Goal: Task Accomplishment & Management: Manage account settings

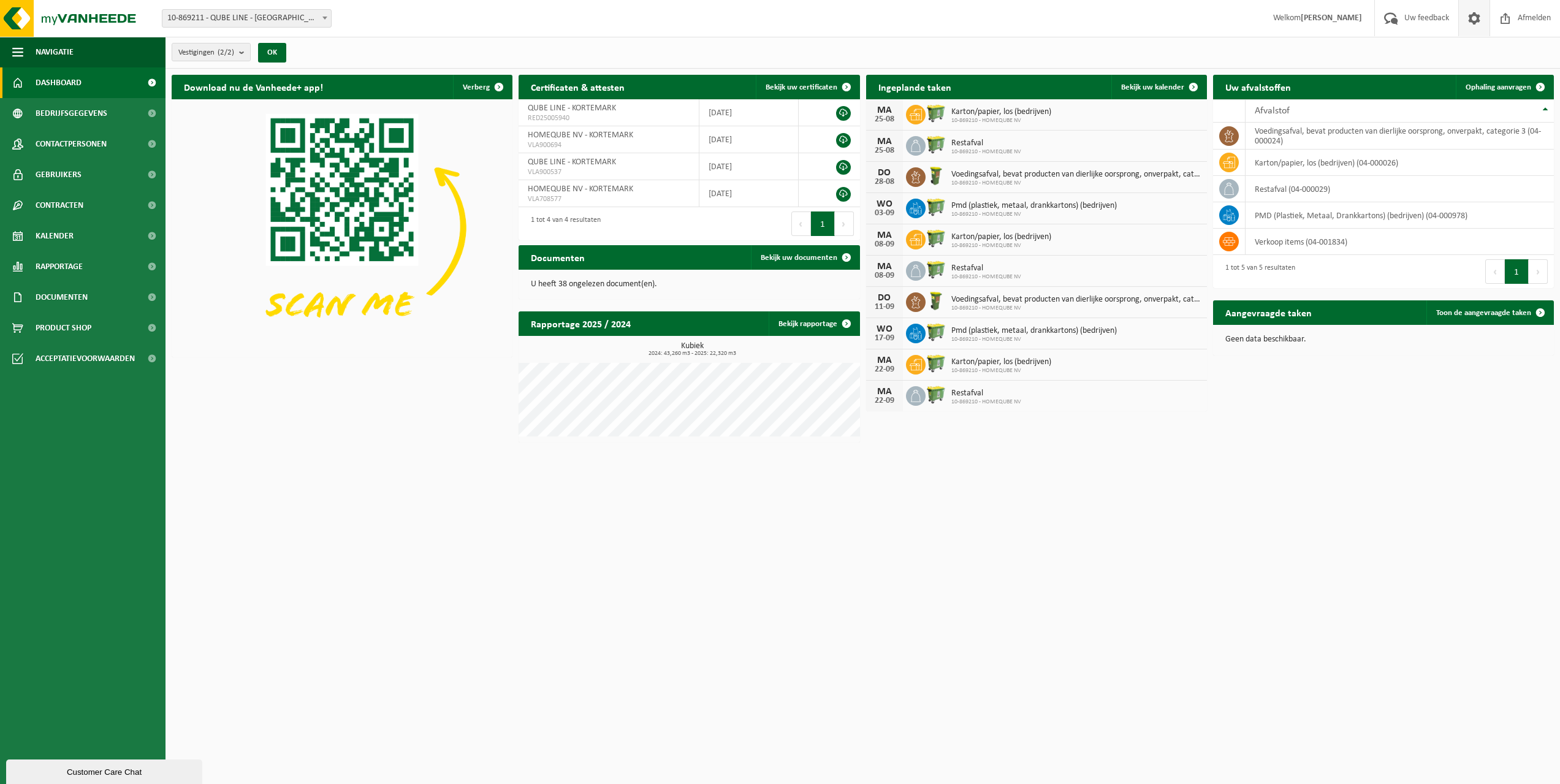
click at [1471, 19] on span at bounding box center [1474, 18] width 18 height 36
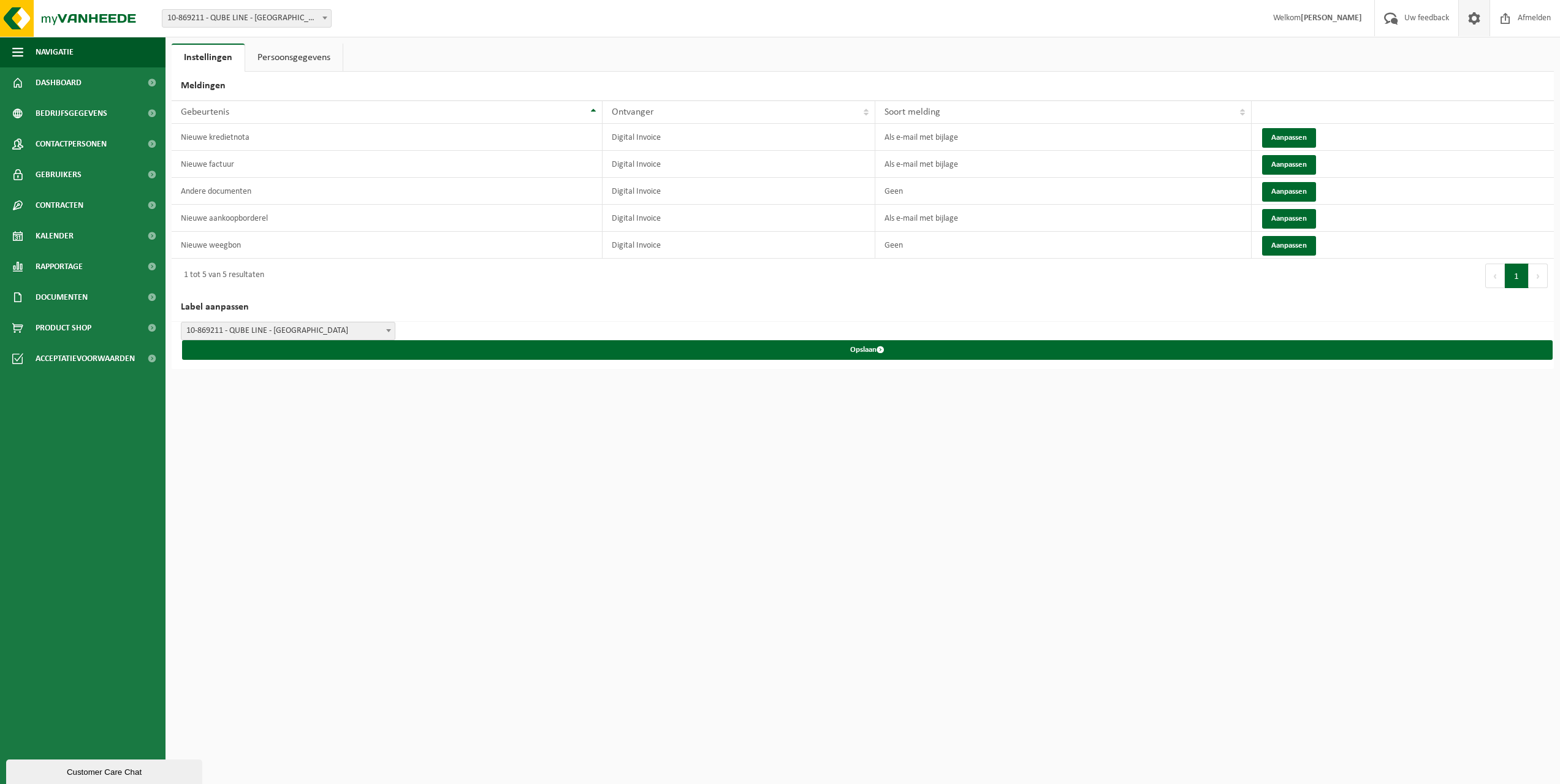
click at [284, 60] on link "Persoonsgegevens" at bounding box center [293, 58] width 98 height 28
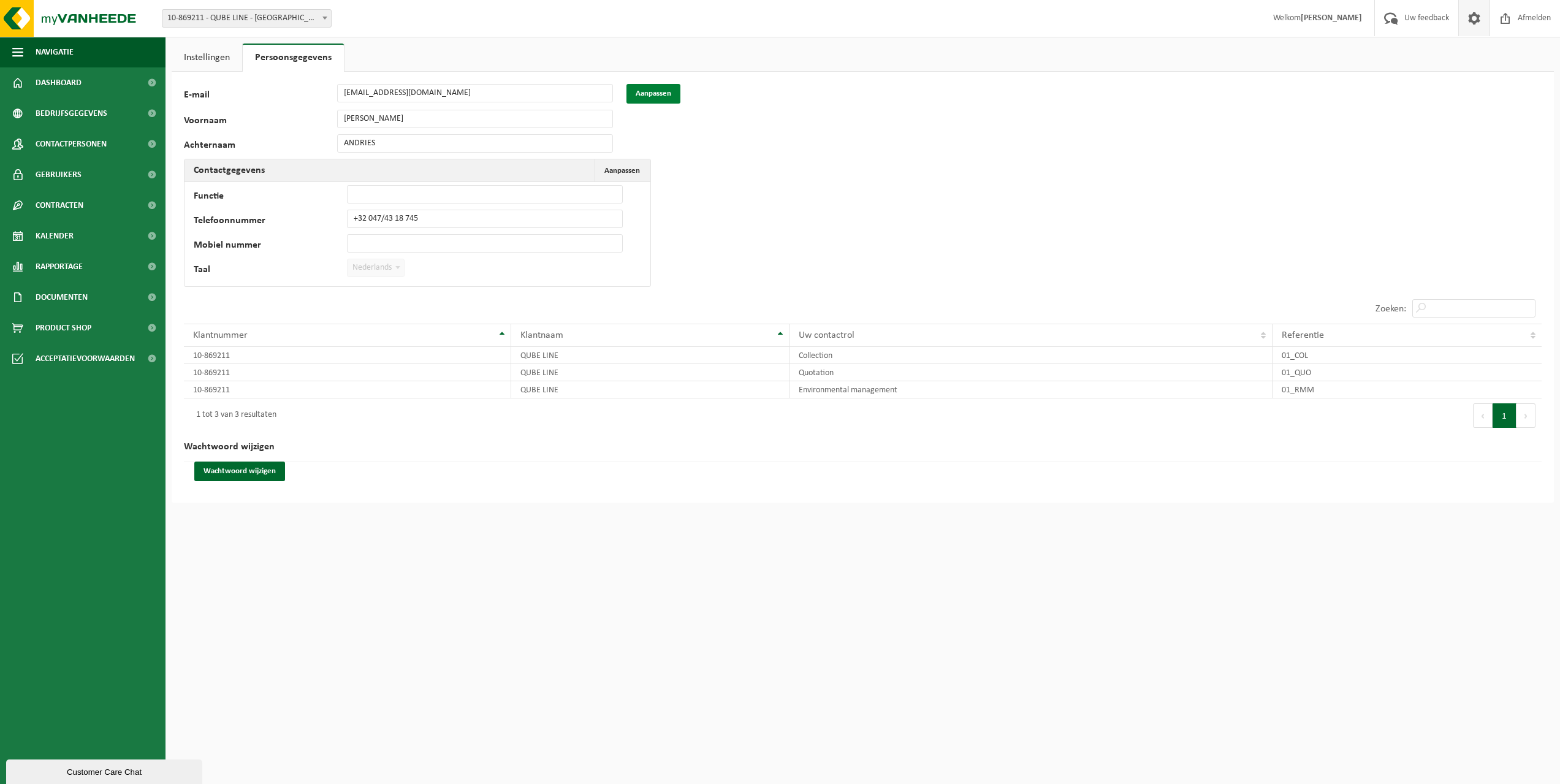
click at [661, 96] on button "Aanpassen" at bounding box center [653, 94] width 54 height 20
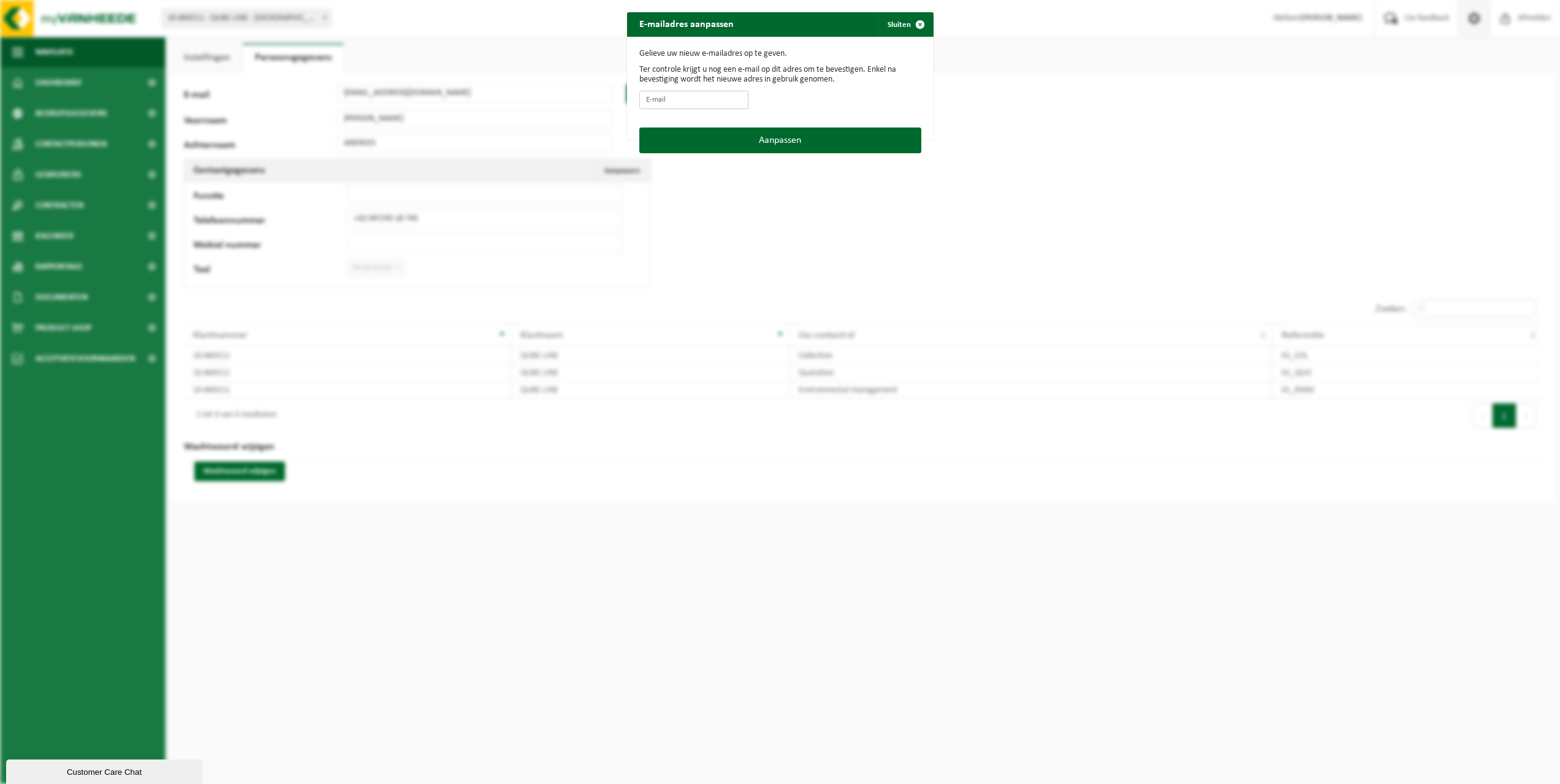
click at [679, 98] on input "E-mail" at bounding box center [694, 100] width 109 height 18
click at [667, 99] on input "facturatie@homeque.be" at bounding box center [694, 100] width 109 height 18
drag, startPoint x: 668, startPoint y: 99, endPoint x: 626, endPoint y: 100, distance: 42.0
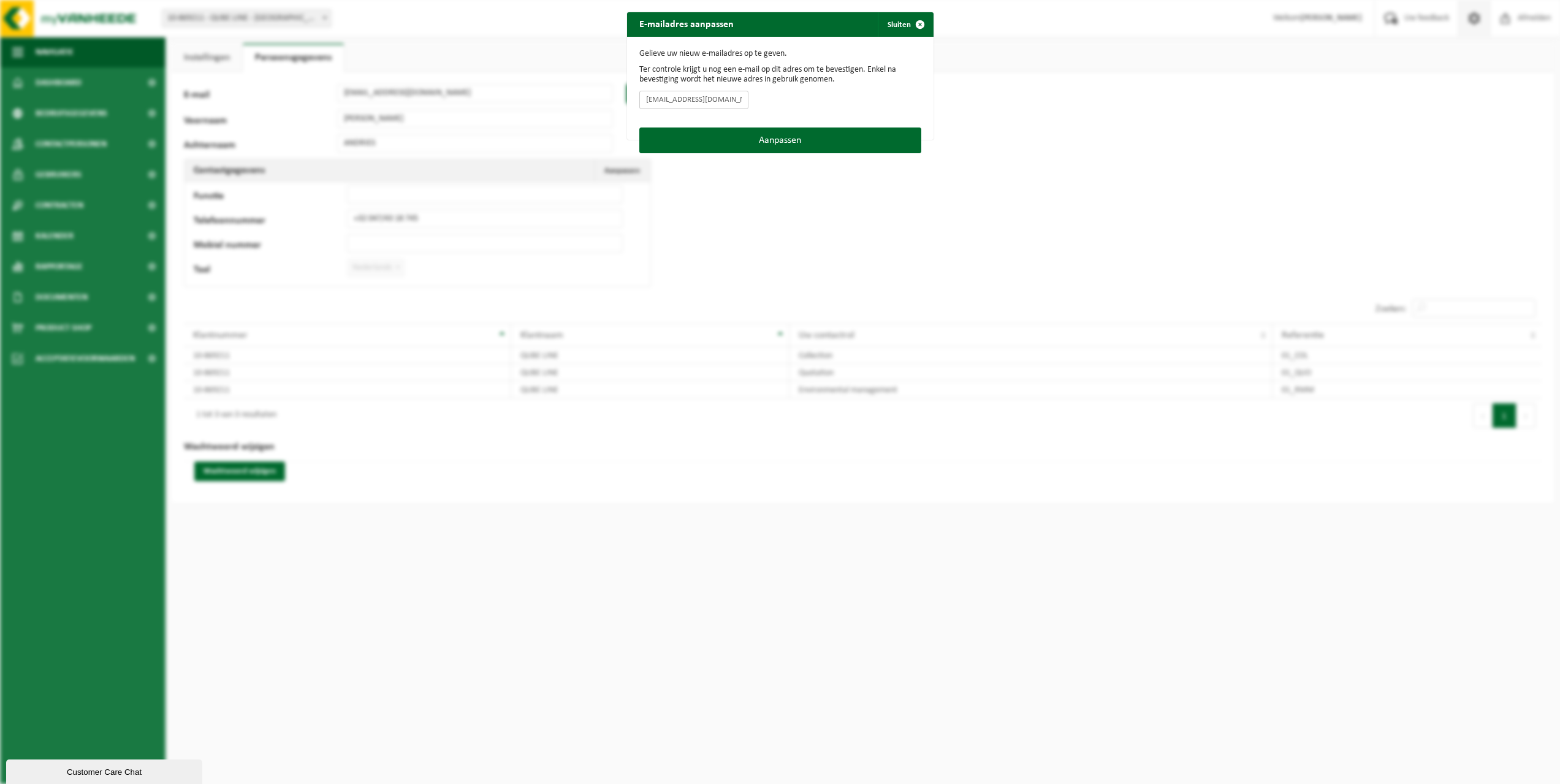
click at [627, 100] on div "Gelieve uw nieuw e-mailadres op te geven. Ter controle krijgt u nog een e-mail …" at bounding box center [780, 81] width 307 height 91
type input "info@homeque.be"
click at [835, 133] on button "Aanpassen" at bounding box center [781, 140] width 282 height 26
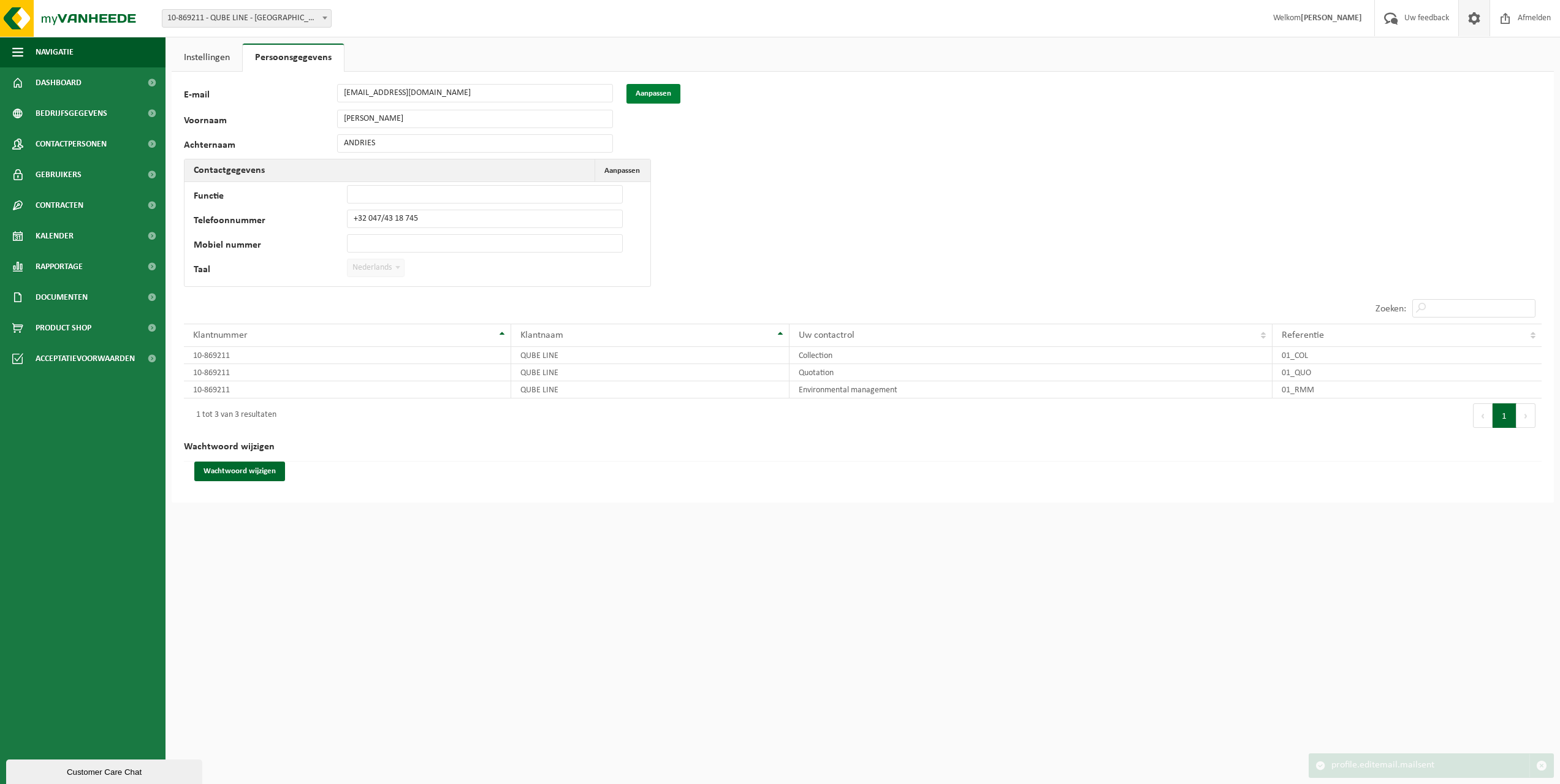
click at [643, 92] on button "Aanpassen" at bounding box center [653, 94] width 54 height 20
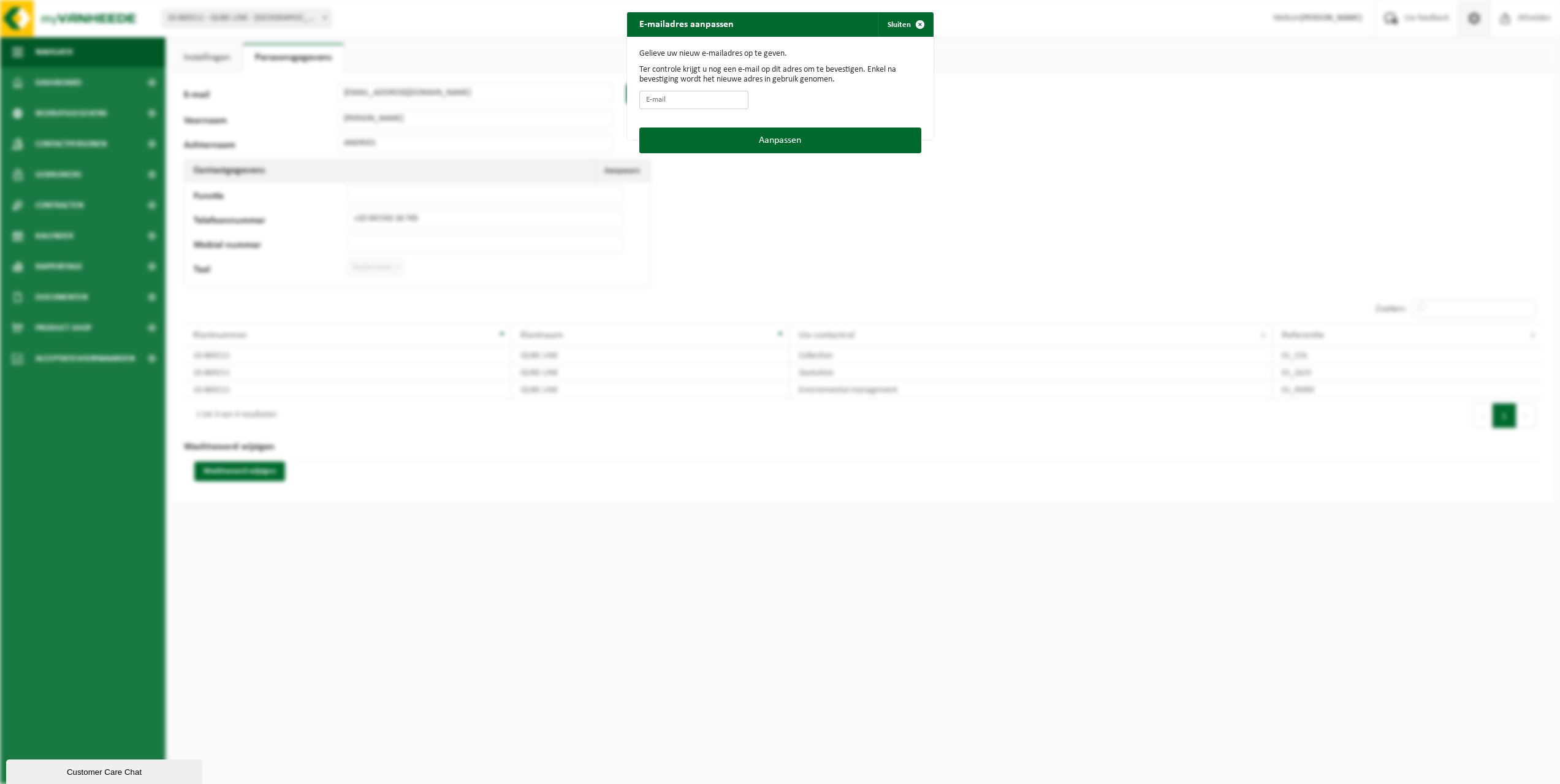
click at [688, 103] on input "E-mail" at bounding box center [694, 100] width 109 height 18
type input "info@homeque.be"
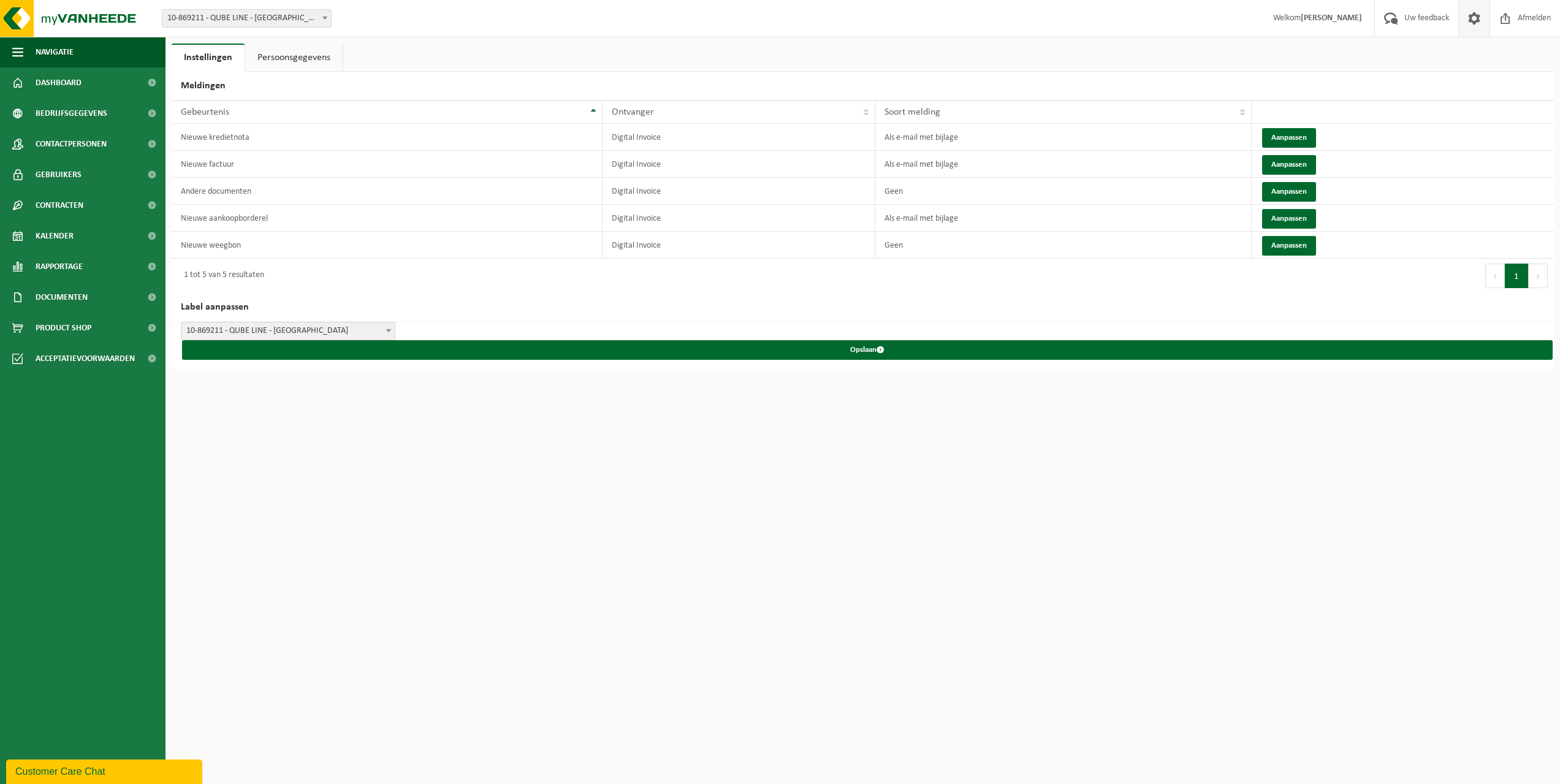
click at [277, 60] on link "Persoonsgegevens" at bounding box center [293, 58] width 98 height 28
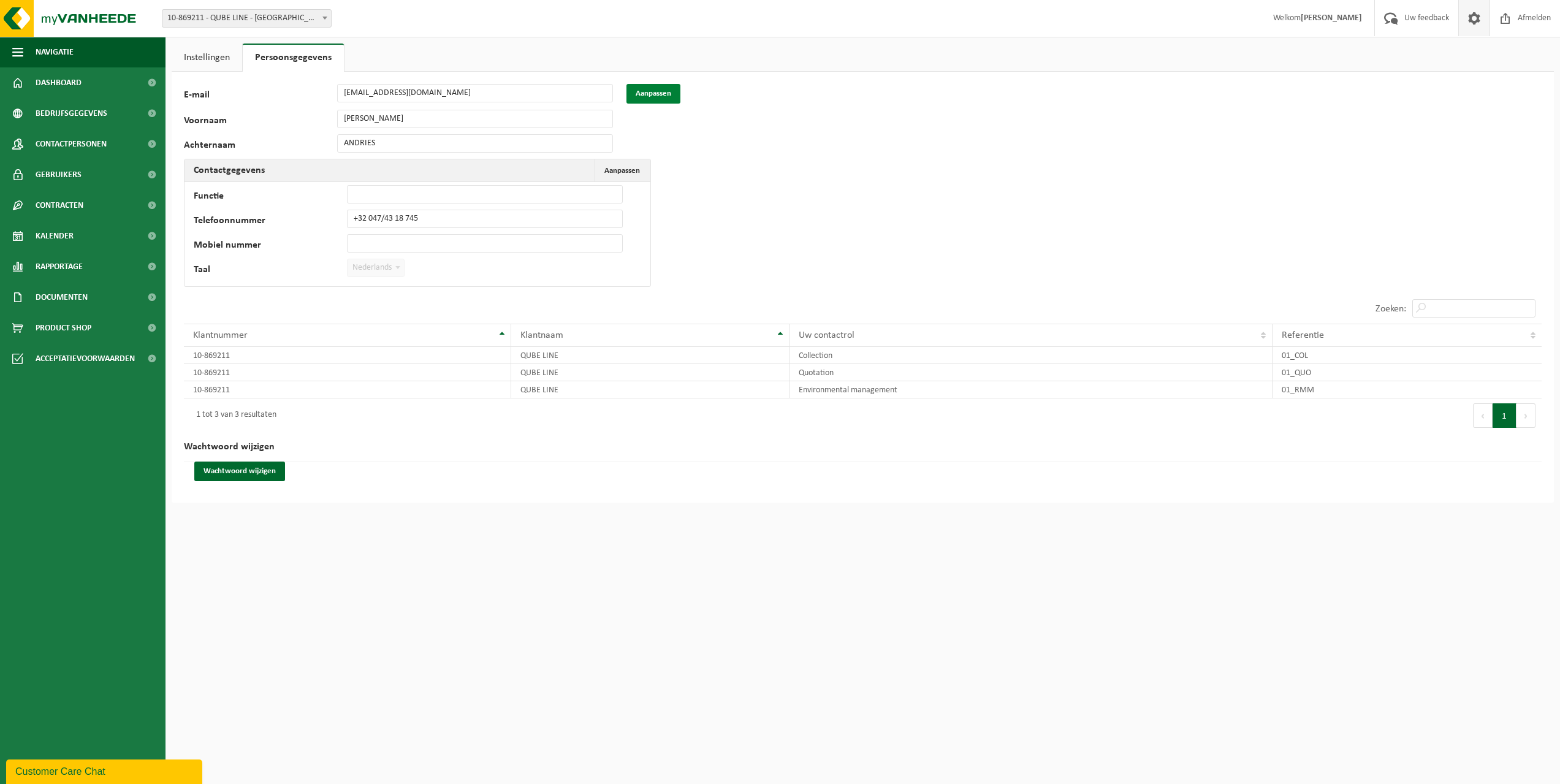
click at [647, 91] on button "Aanpassen" at bounding box center [653, 94] width 54 height 20
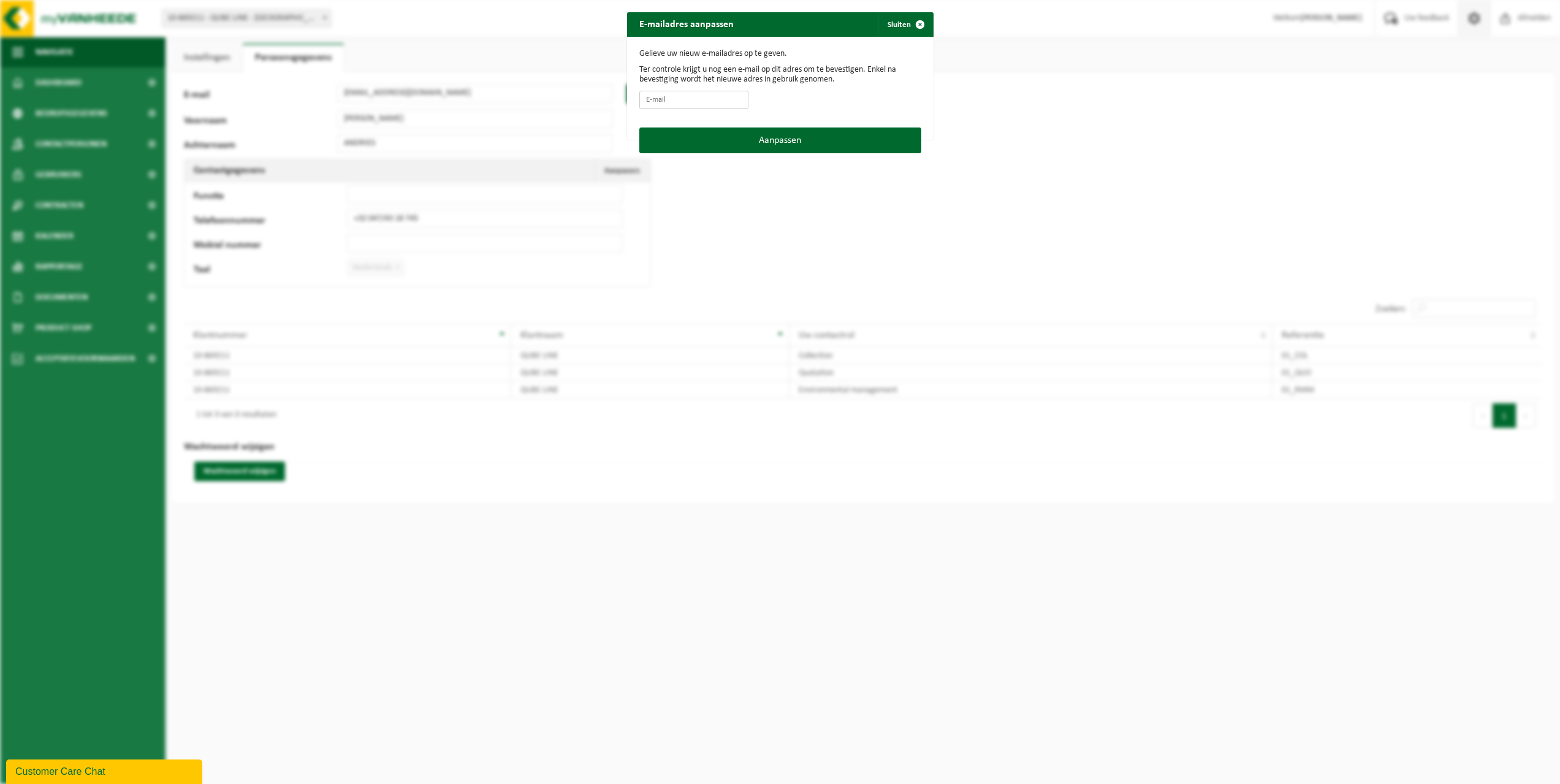
click at [711, 99] on input "E-mail" at bounding box center [694, 100] width 109 height 18
type input "info@homeque.be"
click at [718, 138] on button "Aanpassen" at bounding box center [781, 140] width 282 height 26
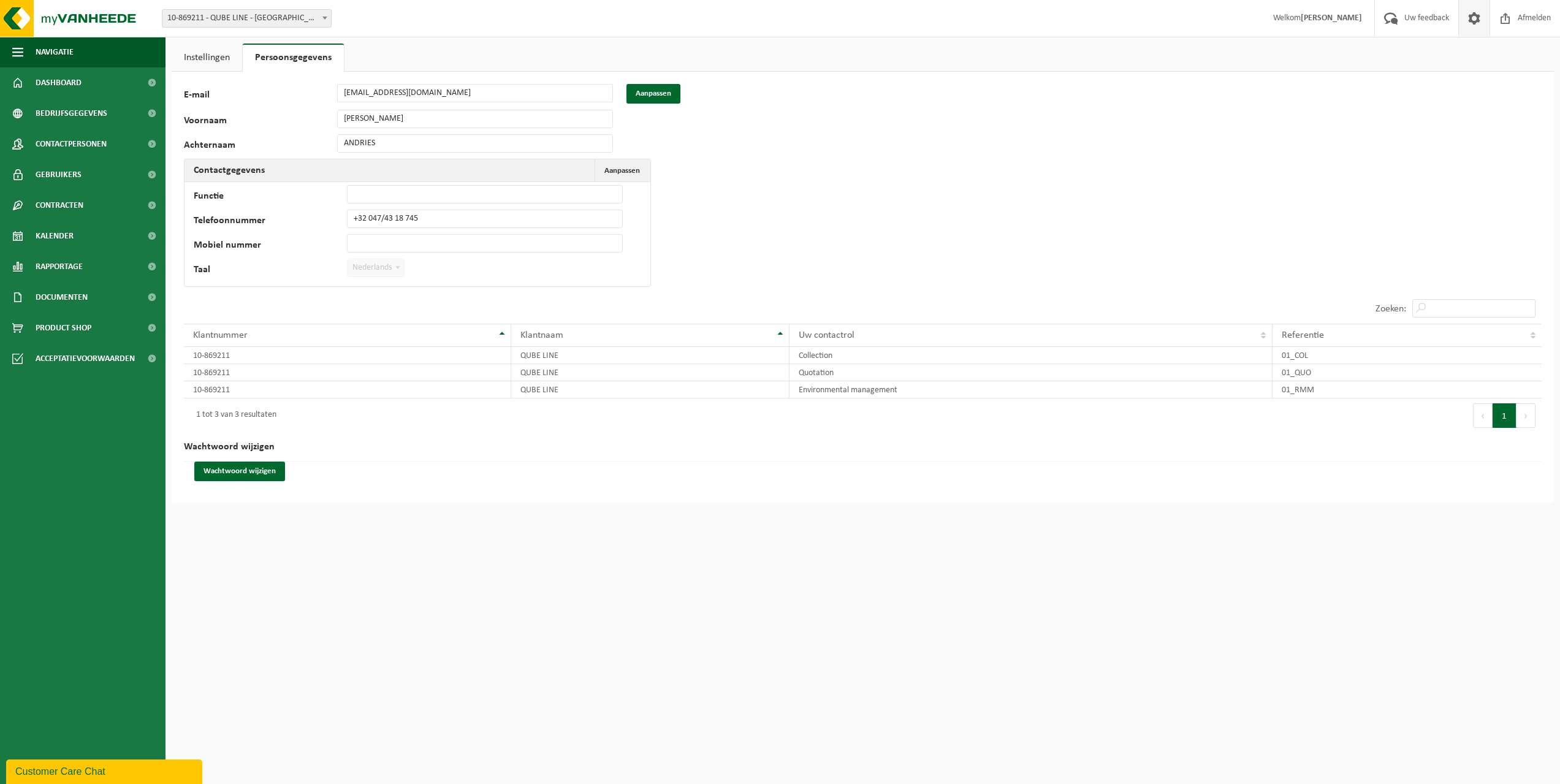
click at [204, 51] on link "Instellingen" at bounding box center [206, 58] width 70 height 28
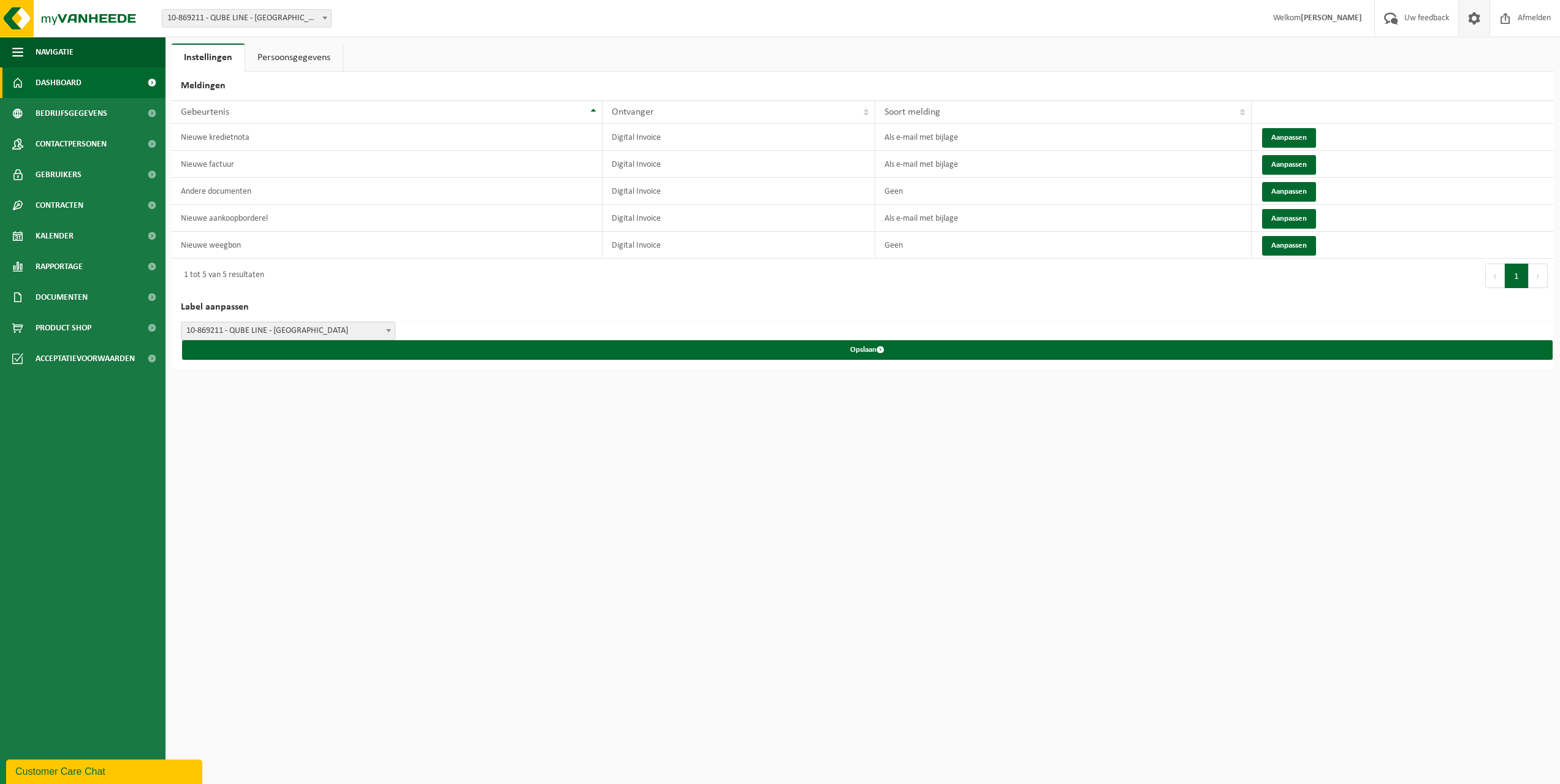
click at [60, 84] on span "Dashboard" at bounding box center [58, 83] width 46 height 31
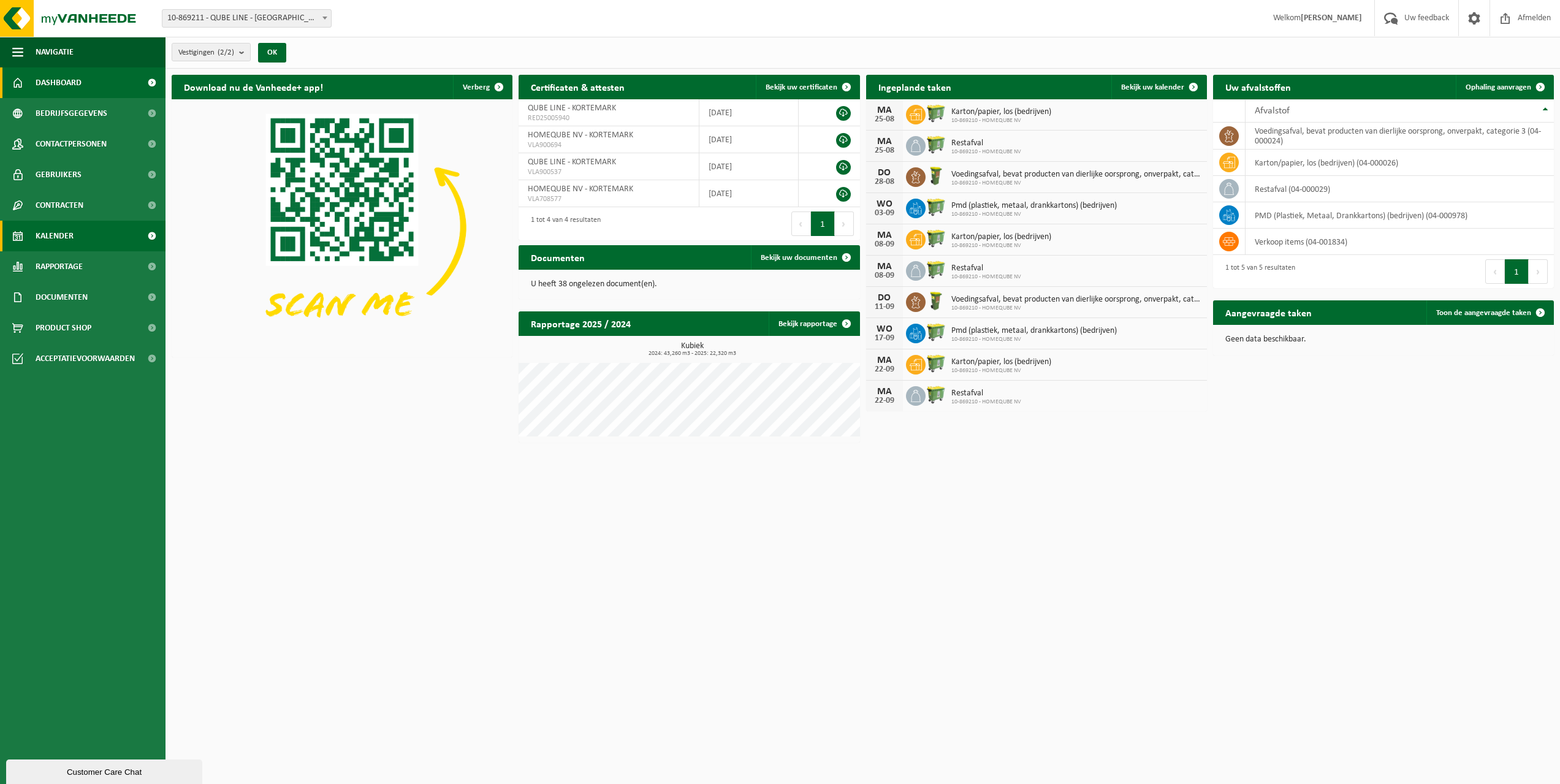
click at [51, 239] on span "Kalender" at bounding box center [55, 236] width 38 height 31
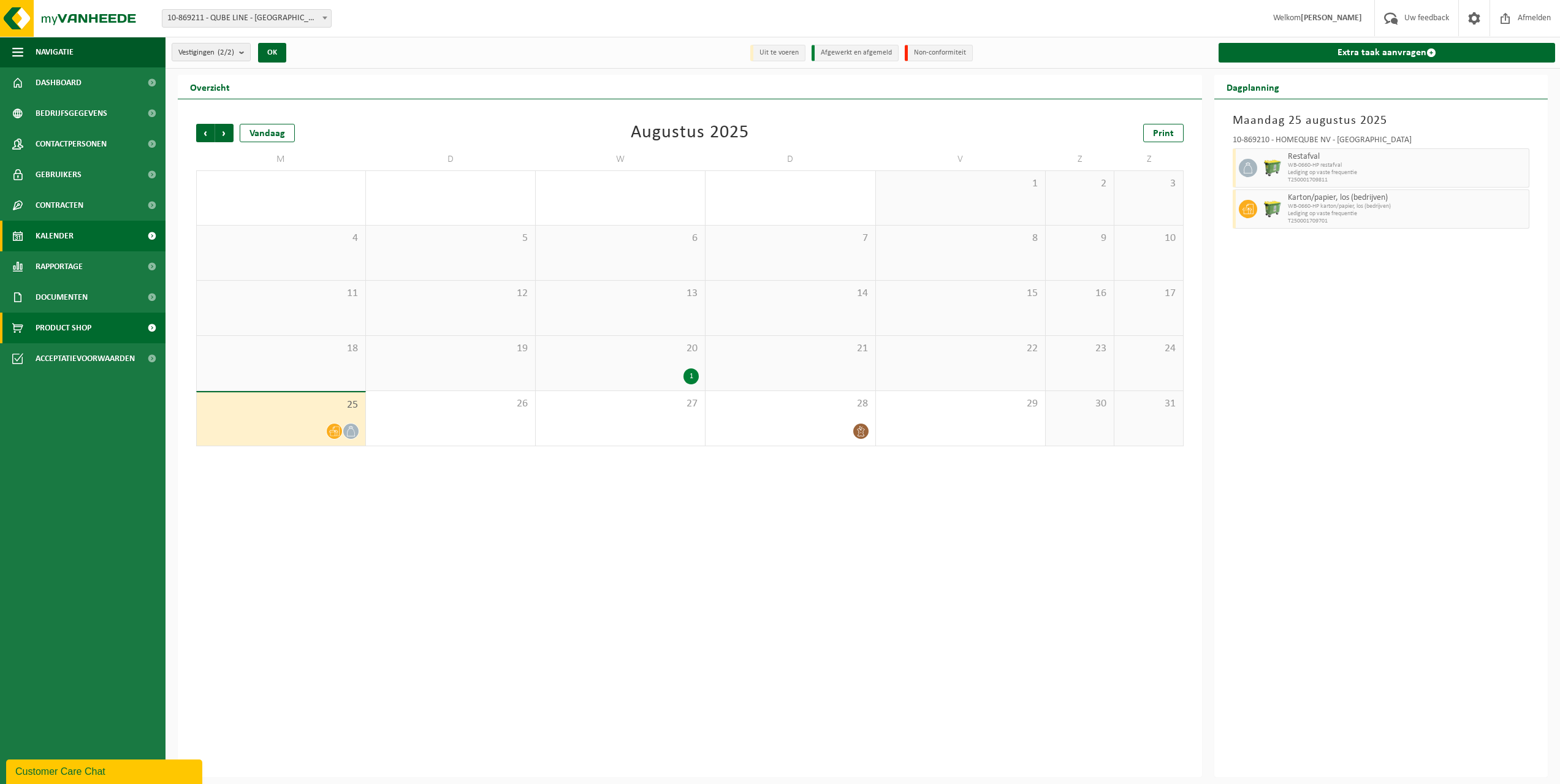
click at [50, 326] on span "Product Shop" at bounding box center [63, 328] width 55 height 31
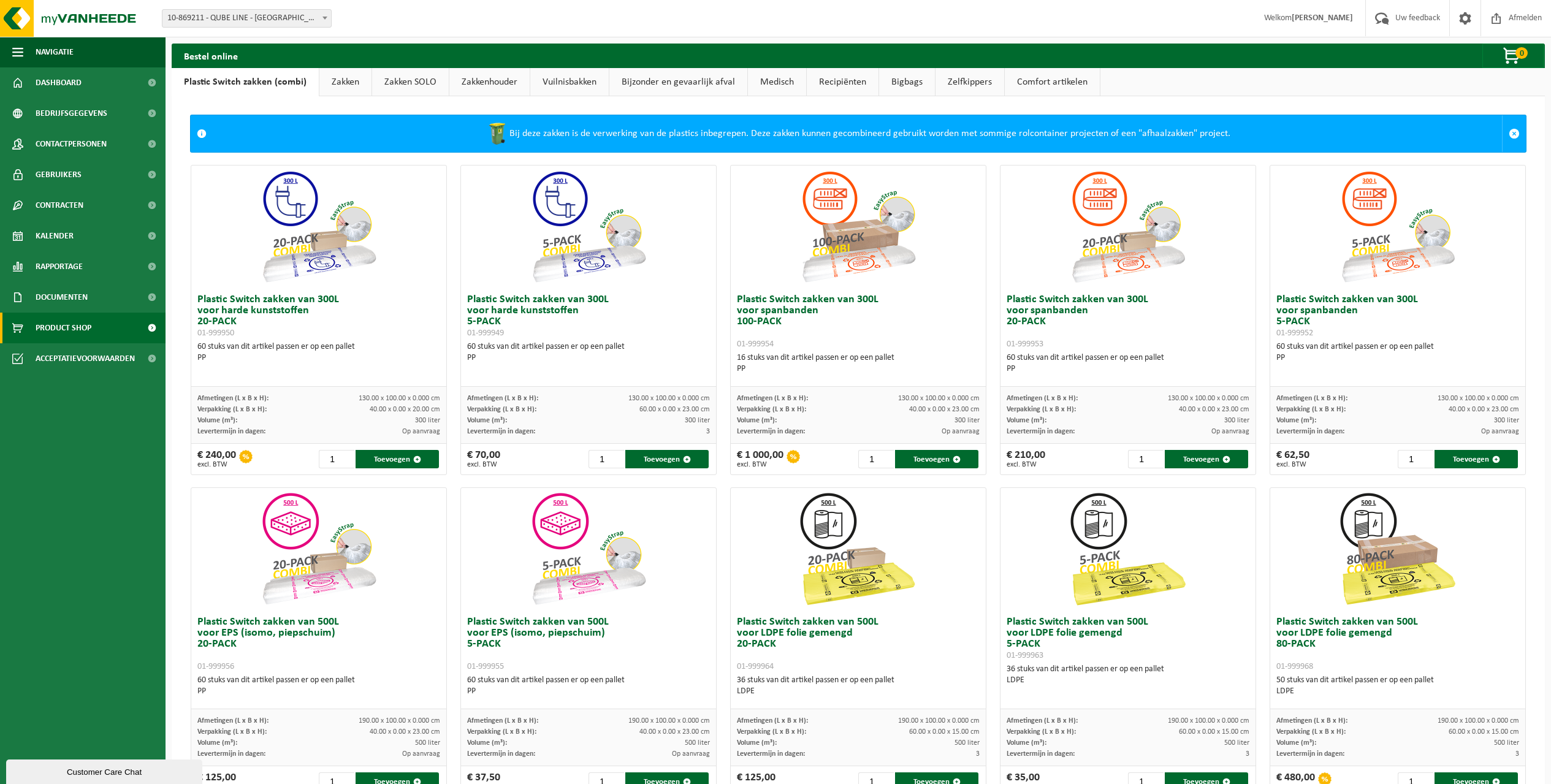
click at [548, 84] on link "Vuilnisbakken" at bounding box center [569, 82] width 79 height 28
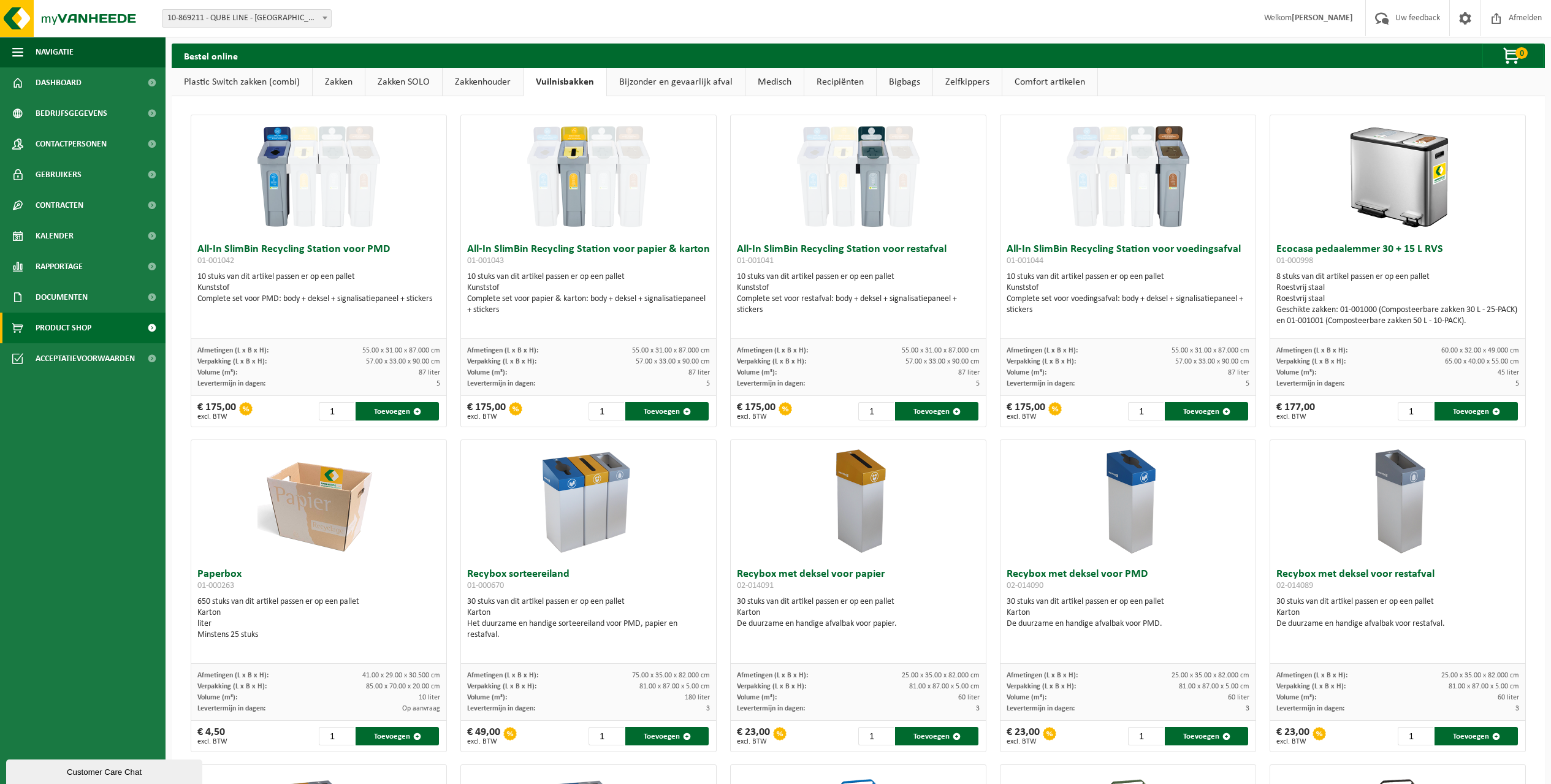
click at [277, 80] on link "Plastic Switch zakken (combi)" at bounding box center [242, 82] width 140 height 28
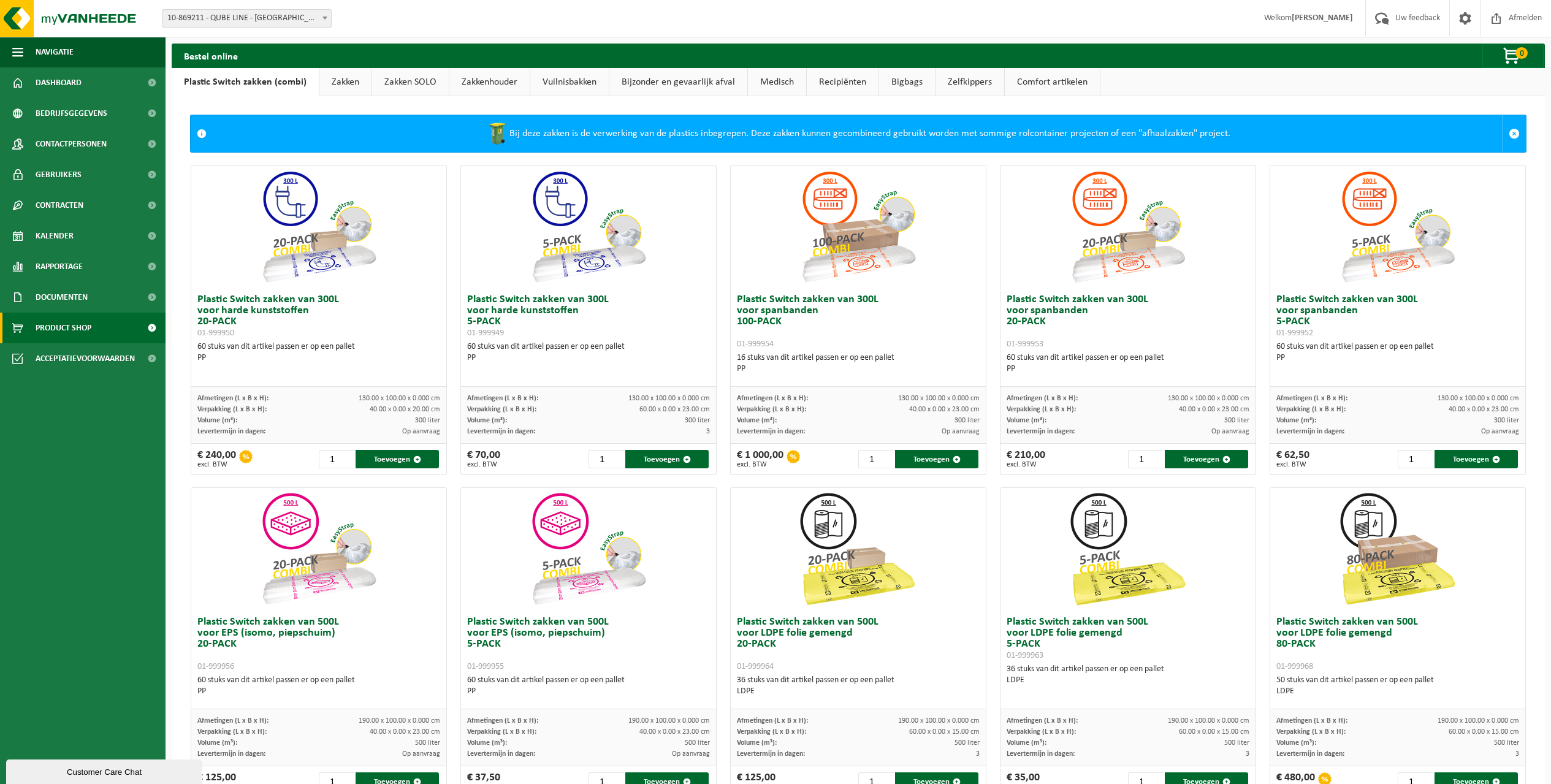
click at [335, 77] on link "Zakken" at bounding box center [345, 82] width 52 height 28
